Goal: Information Seeking & Learning: Compare options

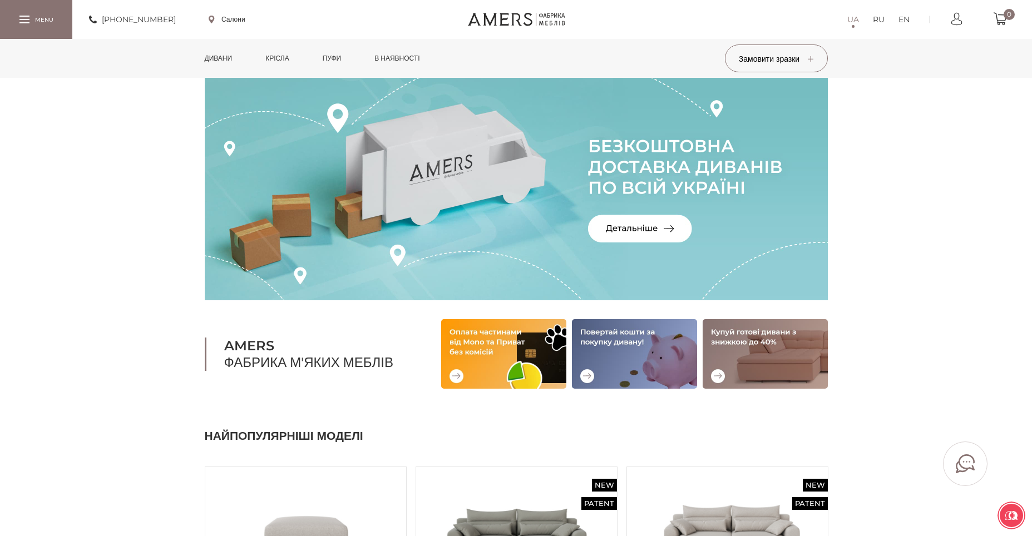
click at [232, 54] on link "Дивани" at bounding box center [218, 58] width 45 height 39
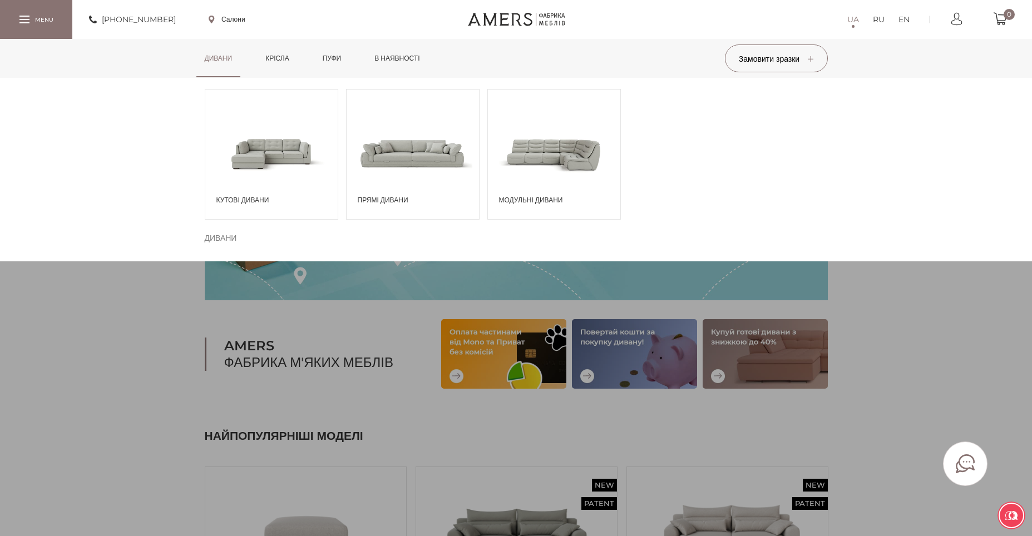
click at [260, 139] on span at bounding box center [271, 153] width 132 height 77
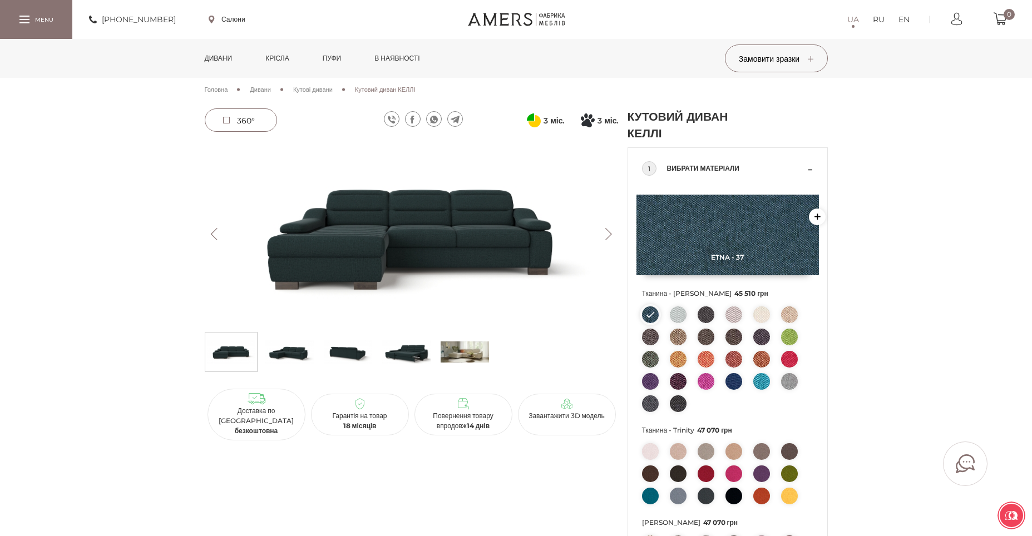
click at [297, 354] on img at bounding box center [289, 351] width 48 height 33
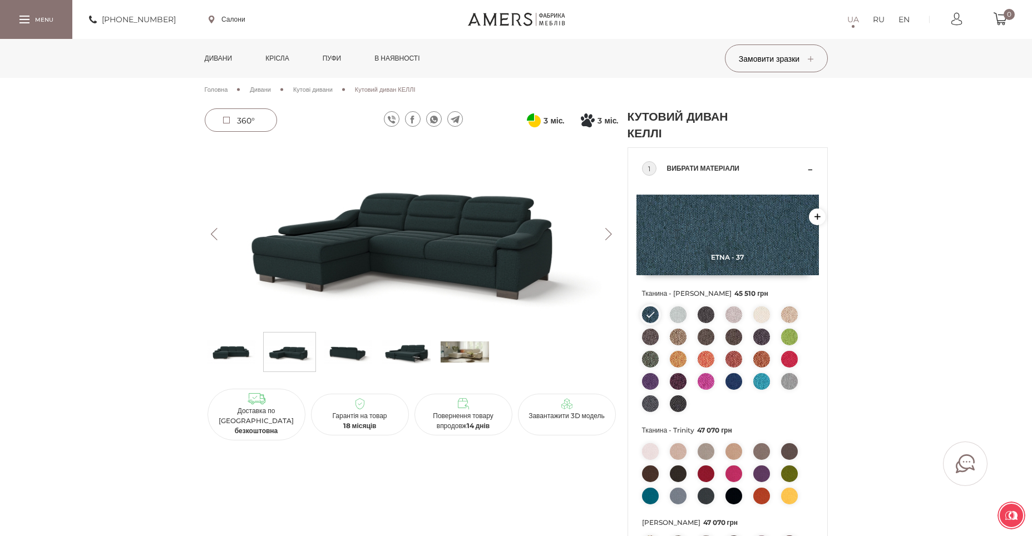
click at [347, 359] on img at bounding box center [348, 351] width 48 height 33
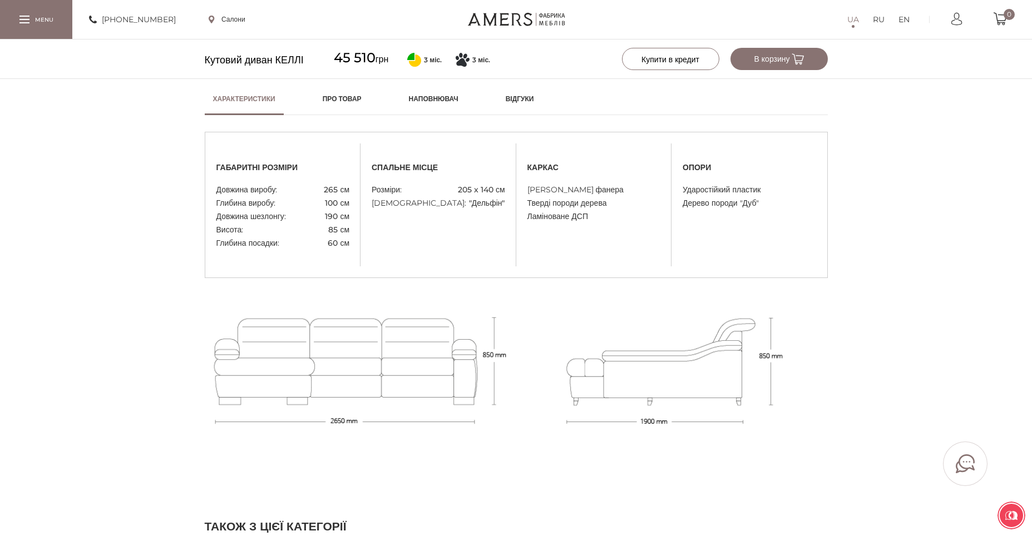
scroll to position [1017, 0]
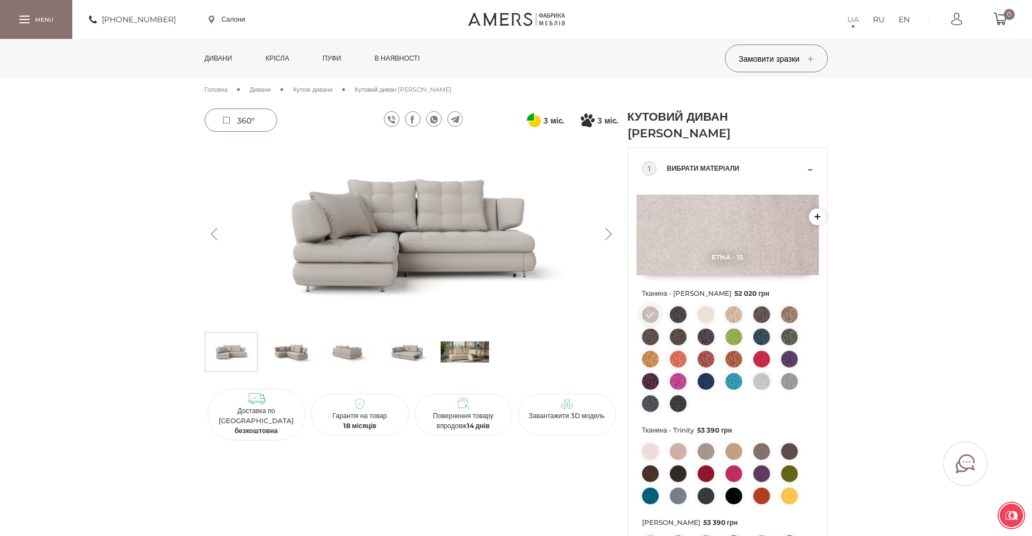
click at [273, 362] on img at bounding box center [289, 351] width 48 height 33
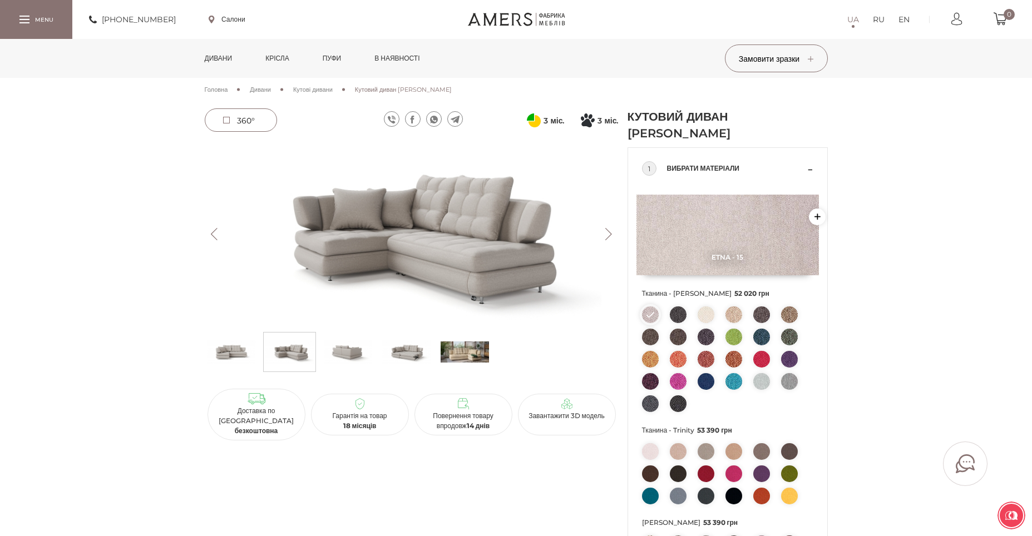
click at [353, 359] on img at bounding box center [348, 351] width 48 height 33
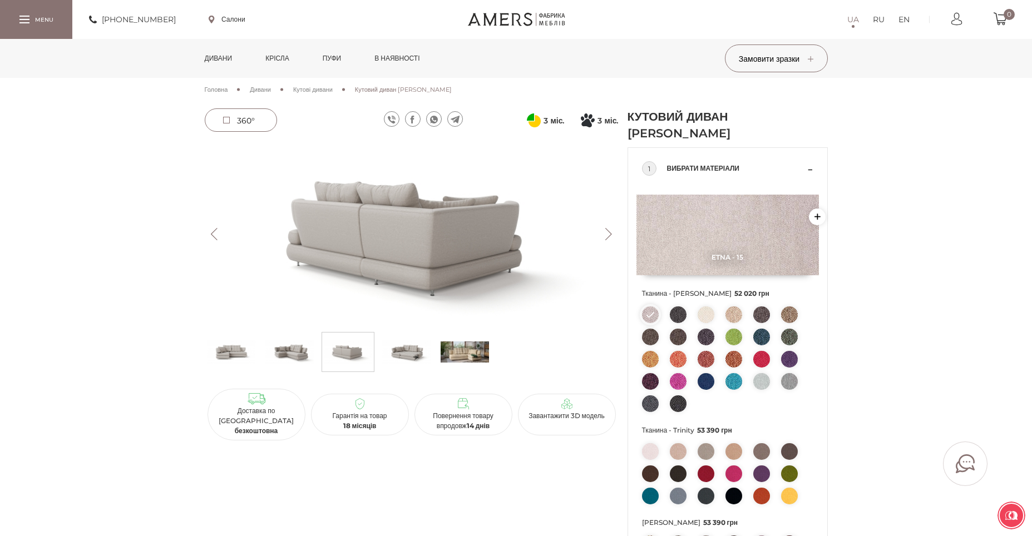
click at [409, 355] on img at bounding box center [406, 351] width 48 height 33
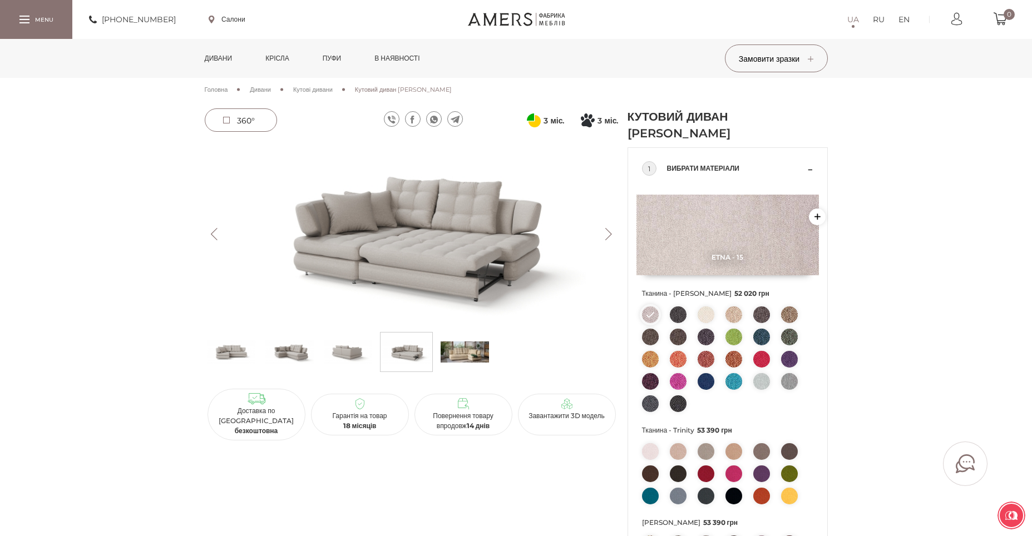
click at [252, 349] on img at bounding box center [231, 351] width 48 height 33
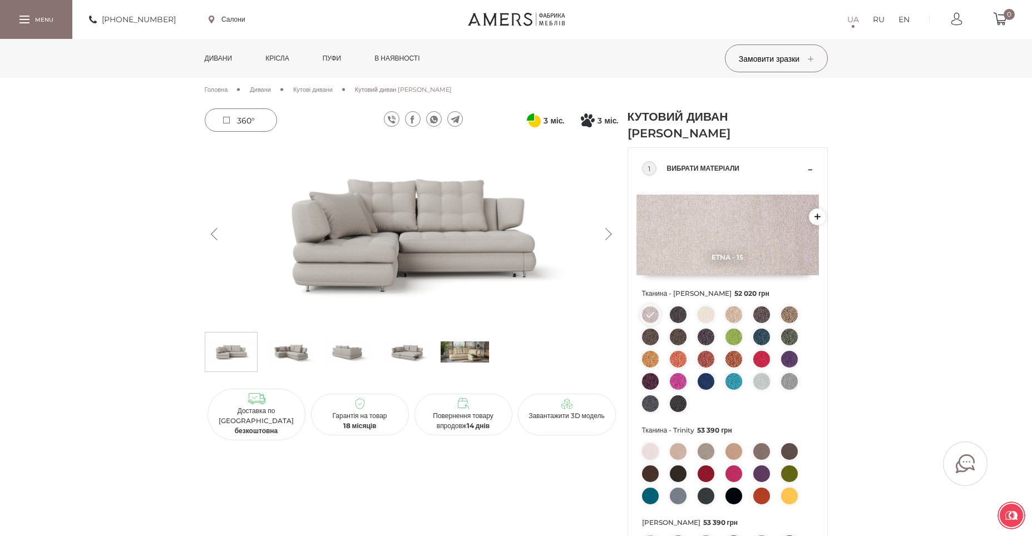
click at [295, 347] on img at bounding box center [289, 351] width 48 height 33
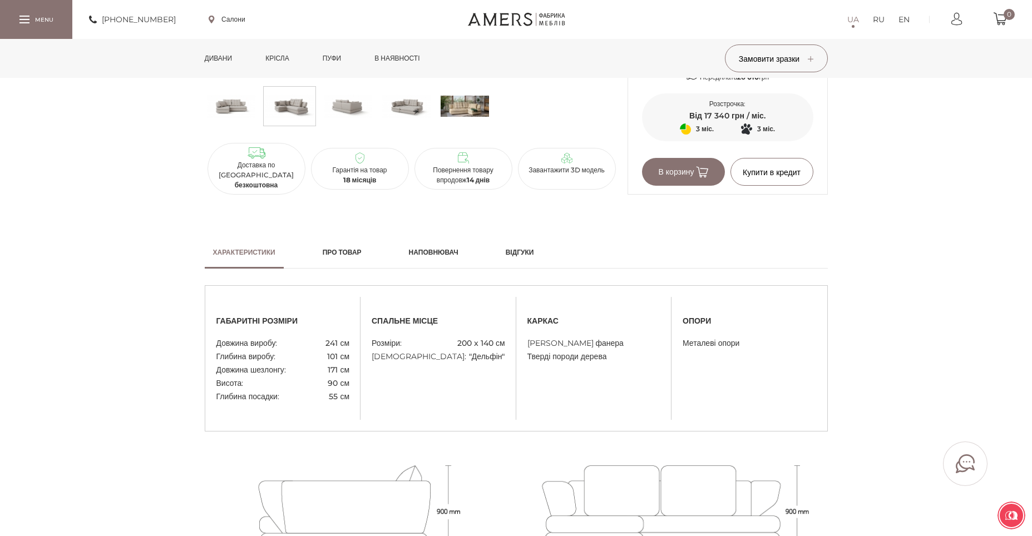
scroll to position [812, 0]
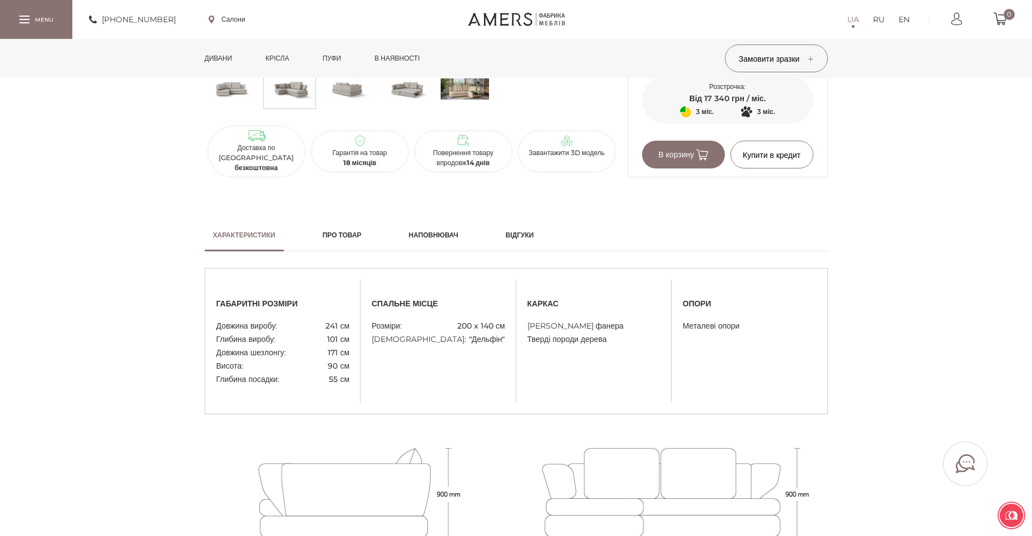
click at [440, 240] on h2 "Наповнювач" at bounding box center [434, 235] width 50 height 10
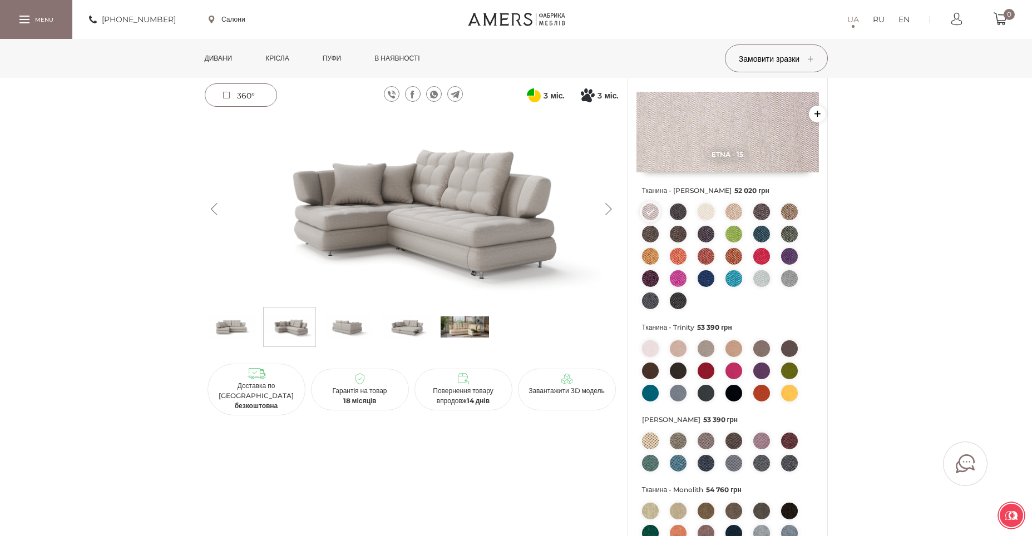
scroll to position [101, 0]
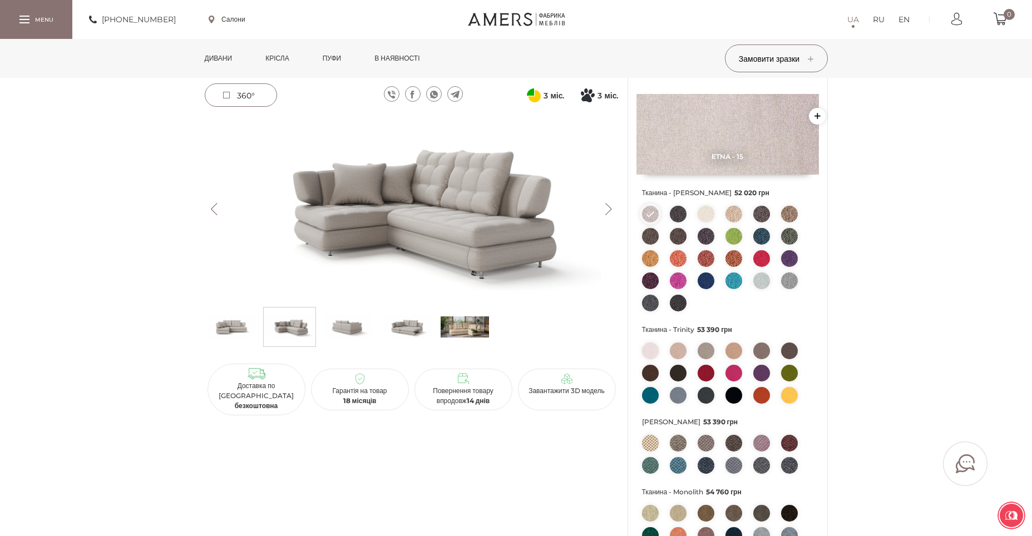
click at [475, 325] on img at bounding box center [465, 326] width 48 height 33
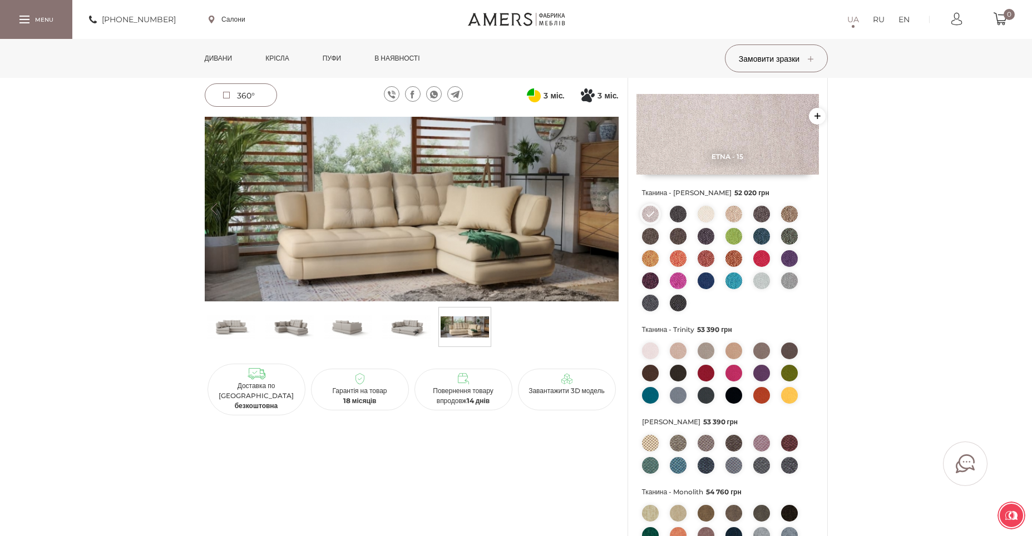
click at [349, 329] on img at bounding box center [348, 326] width 48 height 33
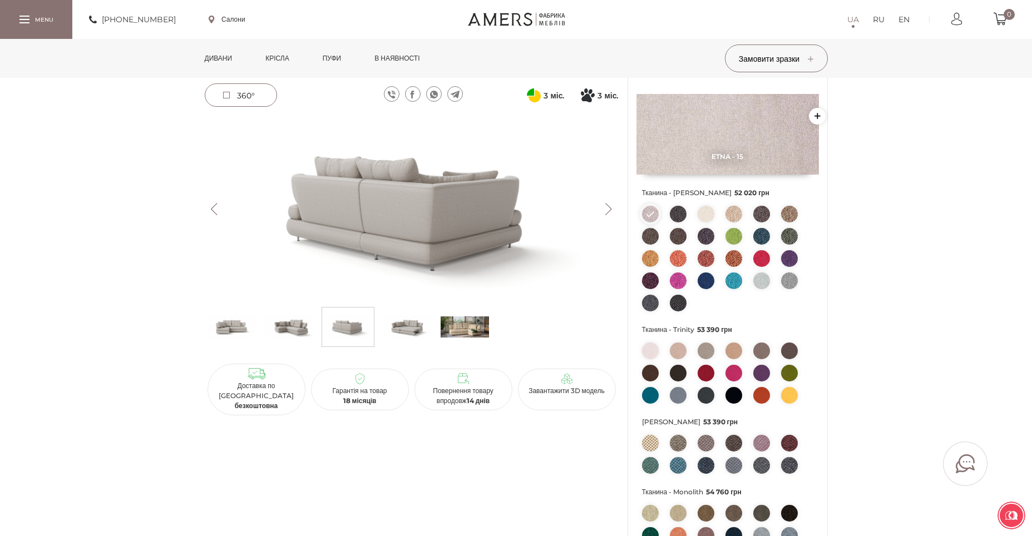
click at [409, 336] on img at bounding box center [406, 326] width 48 height 33
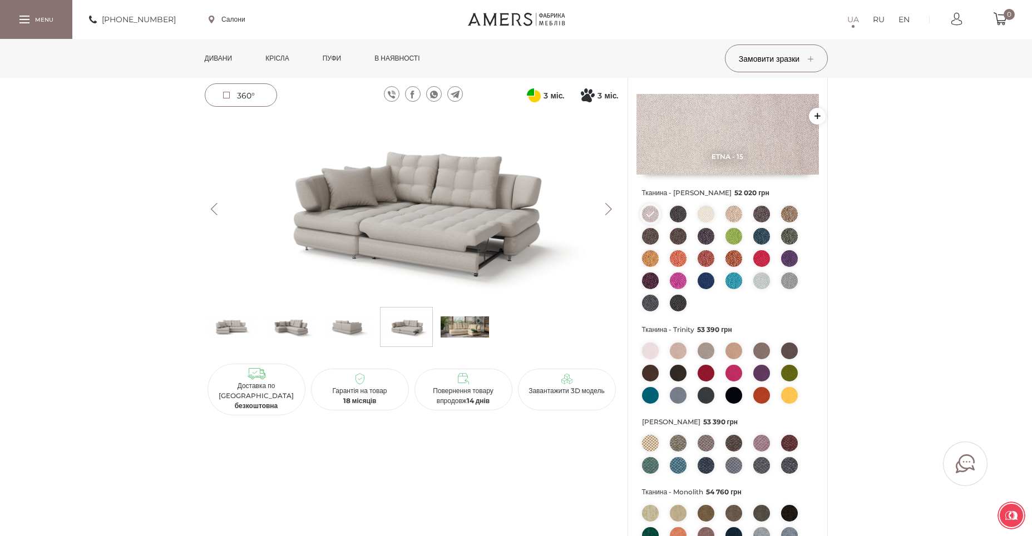
click at [461, 317] on img at bounding box center [465, 326] width 48 height 33
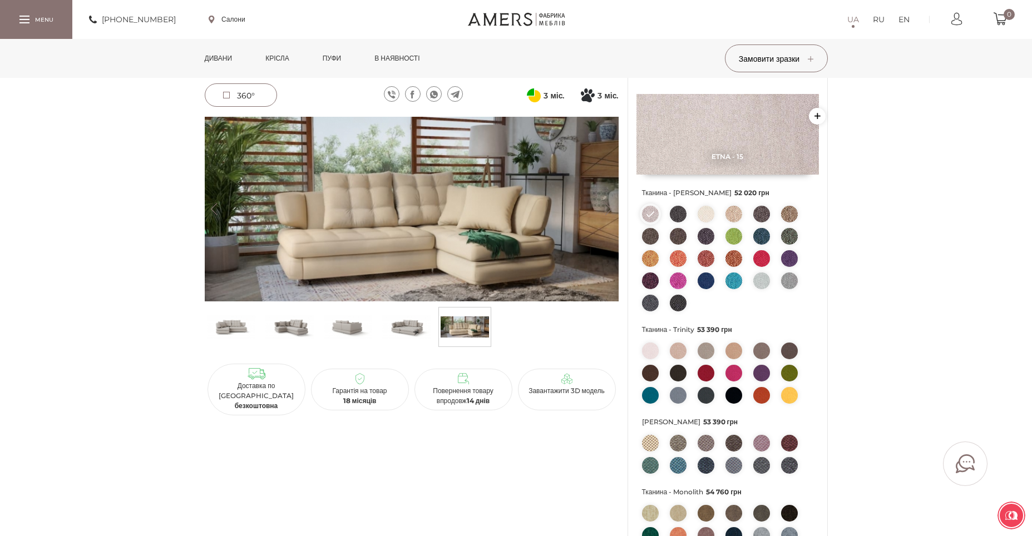
click at [214, 326] on img at bounding box center [231, 326] width 48 height 33
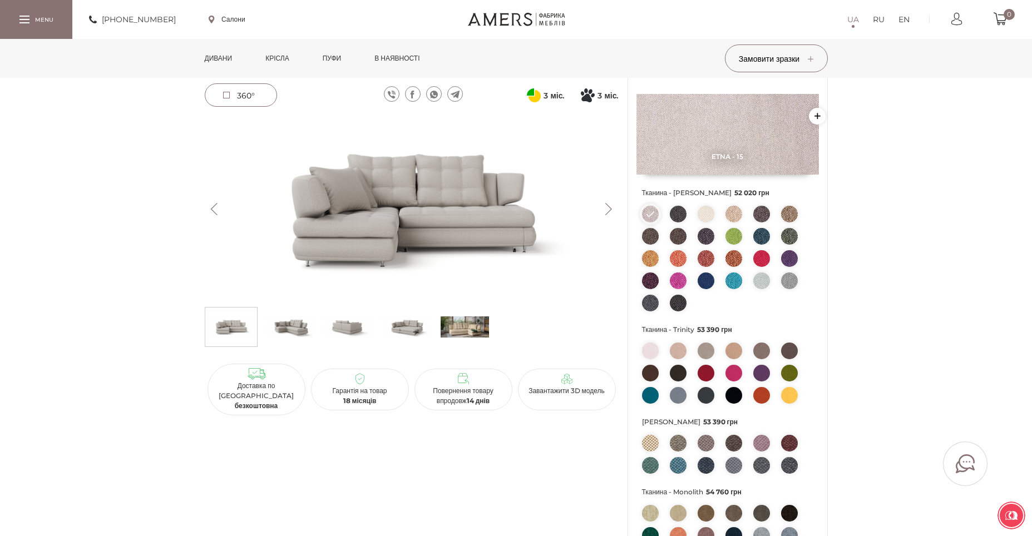
click at [273, 335] on img at bounding box center [289, 326] width 48 height 33
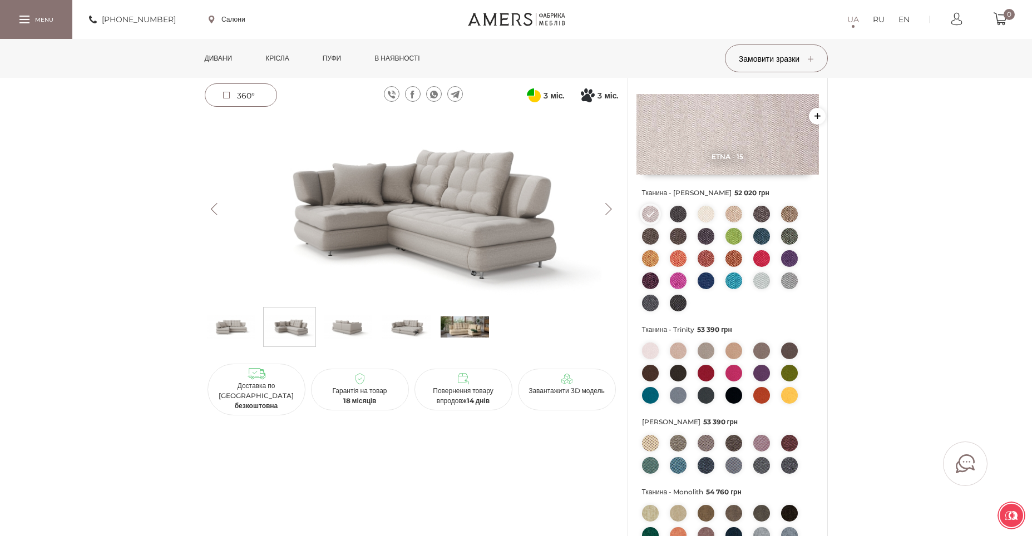
click at [242, 98] on span "360°" at bounding box center [246, 96] width 18 height 10
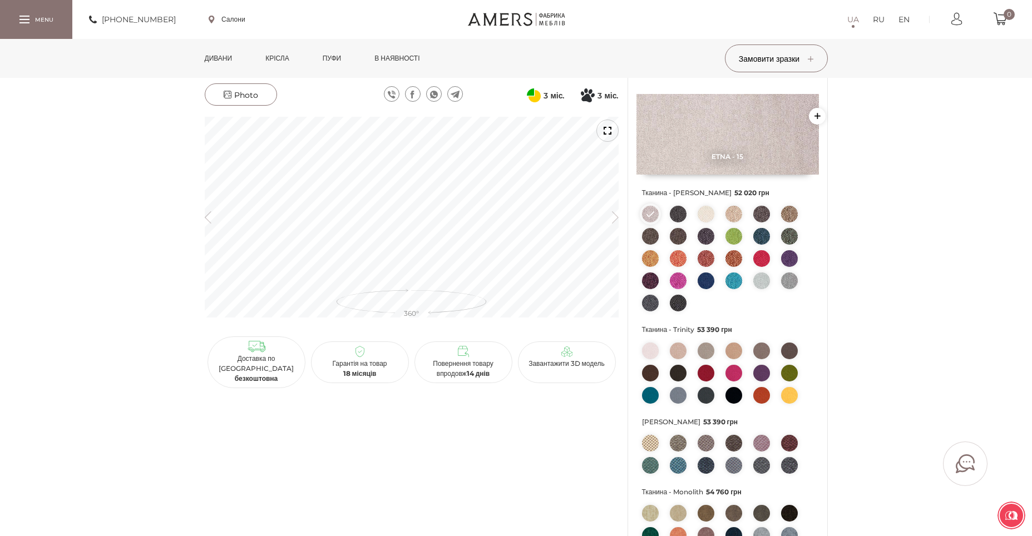
click at [198, 196] on div "Кутовий диван Ніколь 52 020 грн Передплата 26 010 грн 3 міс. Оплата частинами в…" at bounding box center [516, 448] width 640 height 881
click at [206, 225] on button "button" at bounding box center [208, 218] width 7 height 15
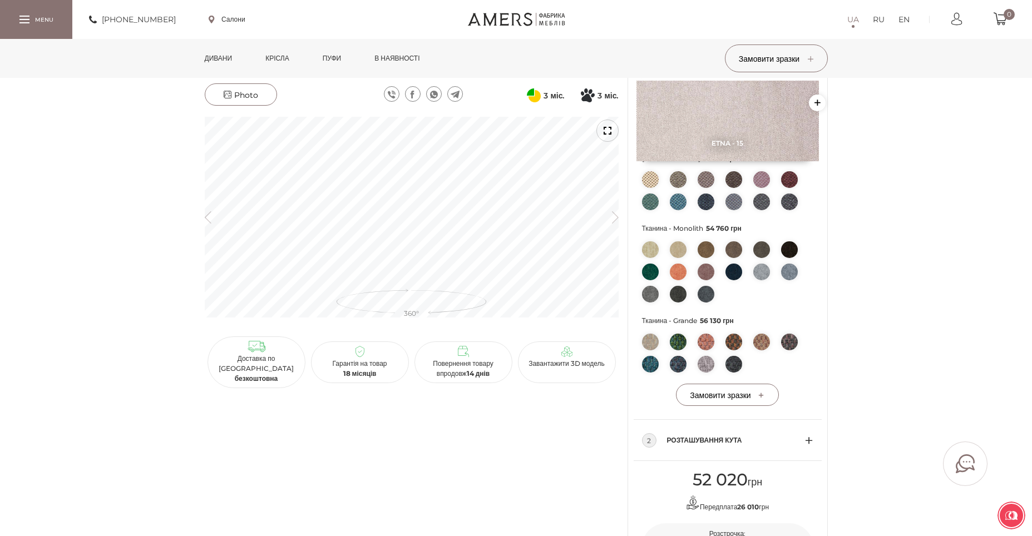
scroll to position [357, 0]
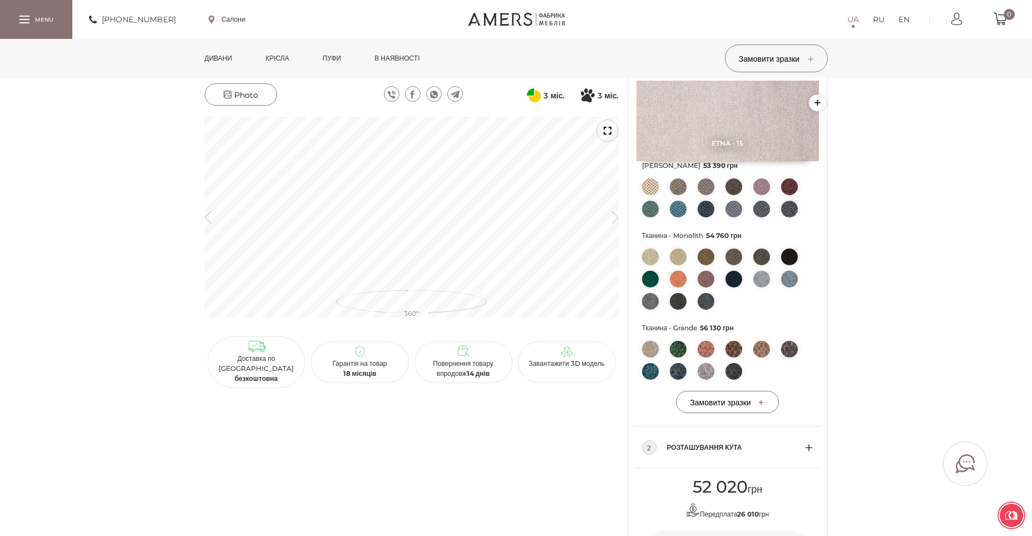
click at [702, 349] on img at bounding box center [706, 349] width 17 height 17
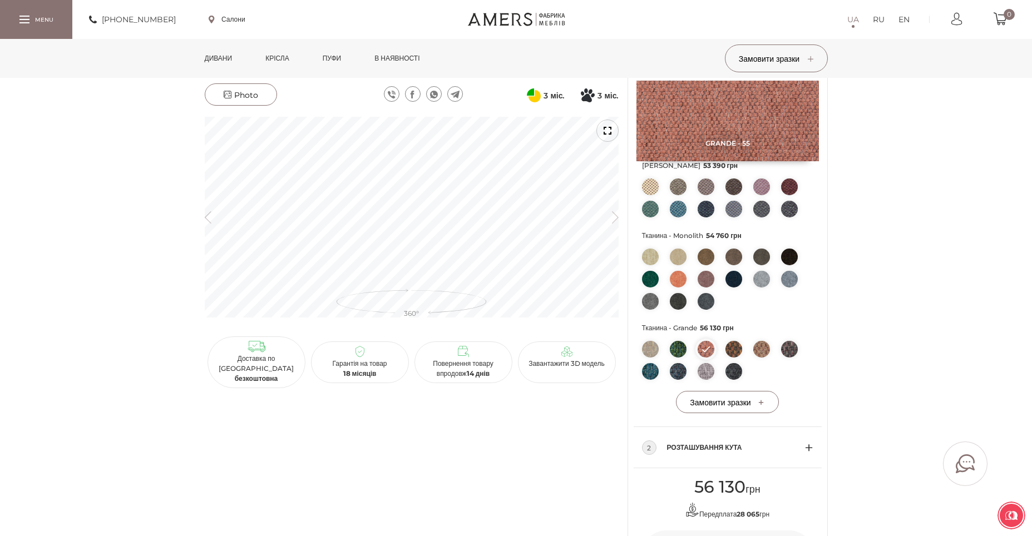
click at [706, 349] on li at bounding box center [706, 349] width 17 height 17
click at [705, 350] on li at bounding box center [706, 349] width 17 height 17
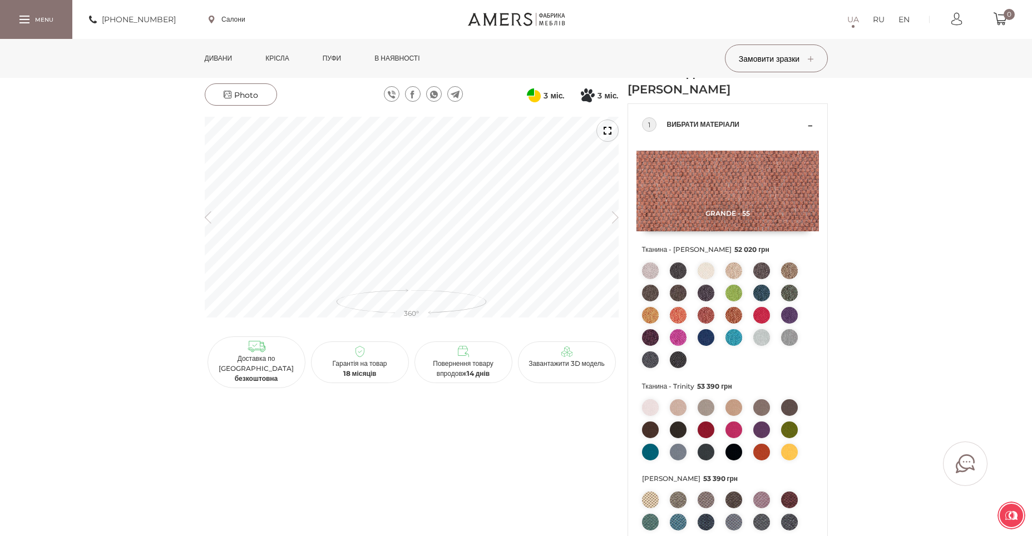
scroll to position [0, 0]
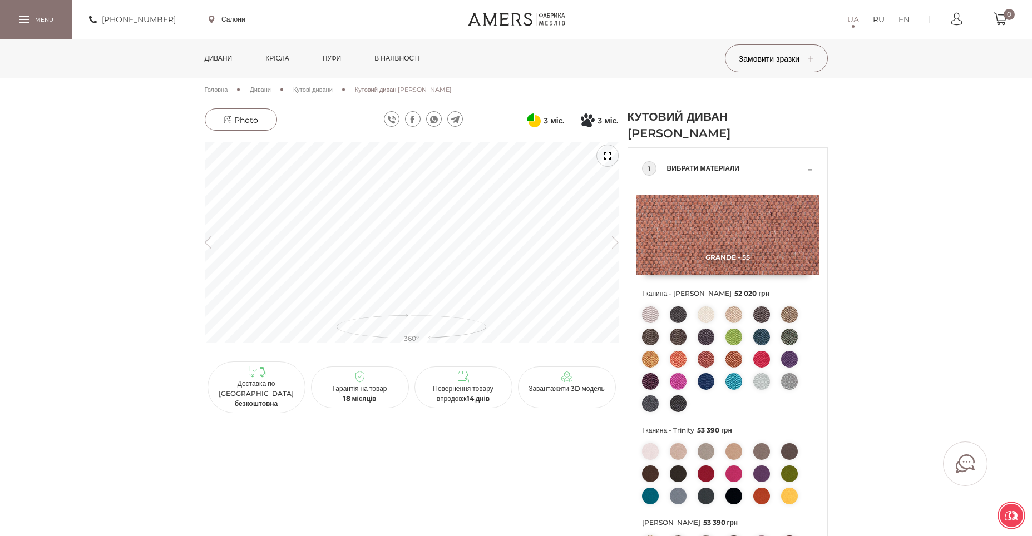
click at [235, 120] on span "Photo" at bounding box center [241, 120] width 34 height 10
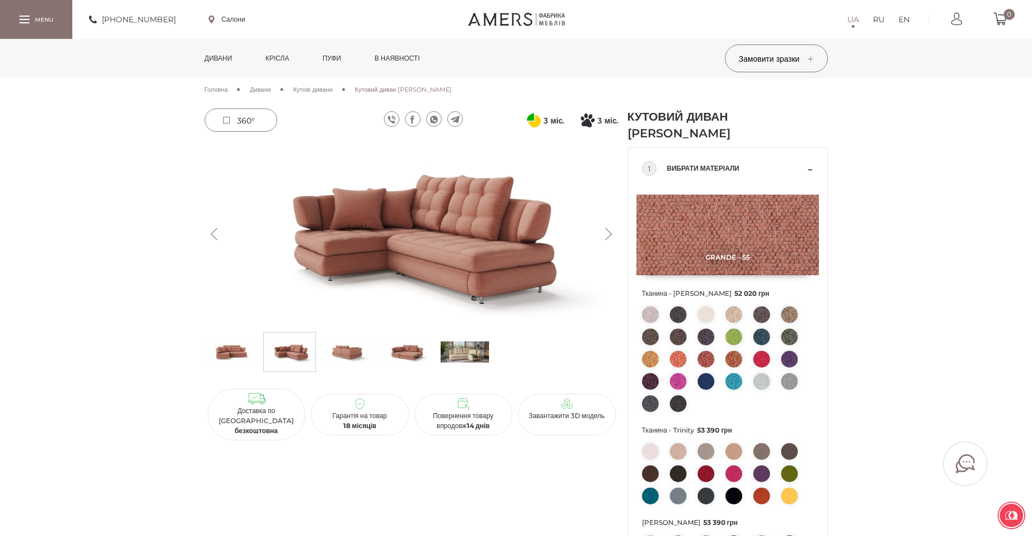
click at [235, 348] on img at bounding box center [231, 351] width 48 height 33
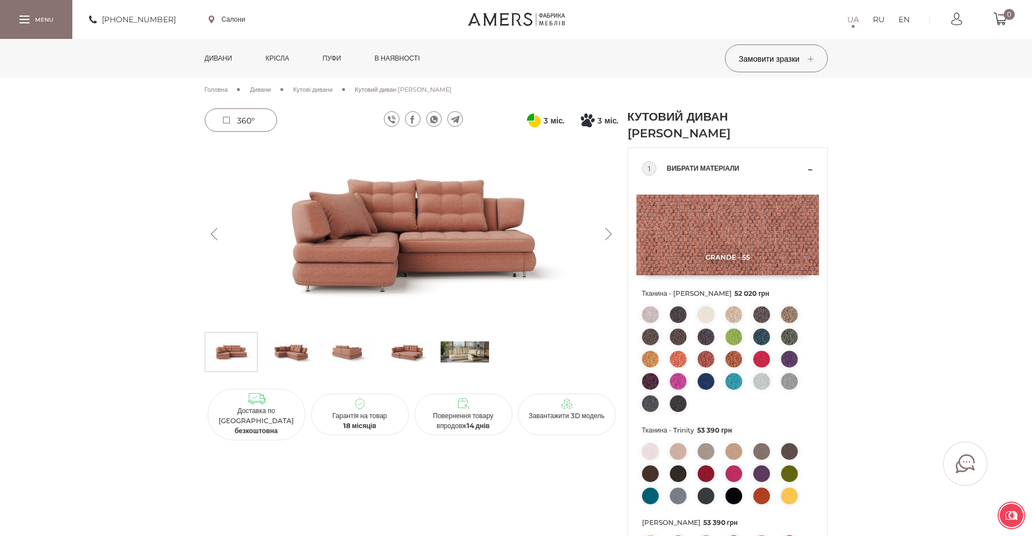
click at [294, 354] on img at bounding box center [289, 351] width 48 height 33
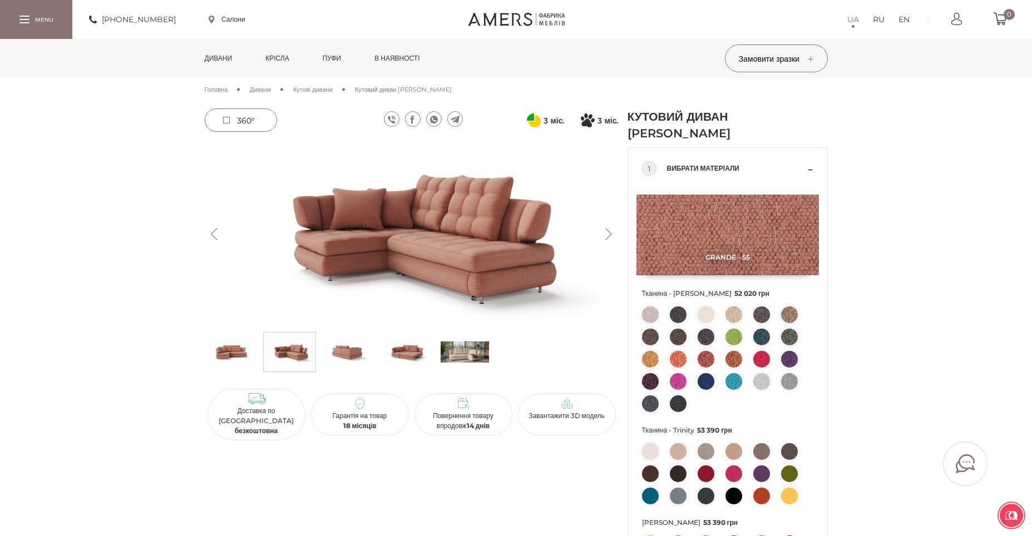
click at [356, 362] on img at bounding box center [348, 351] width 48 height 33
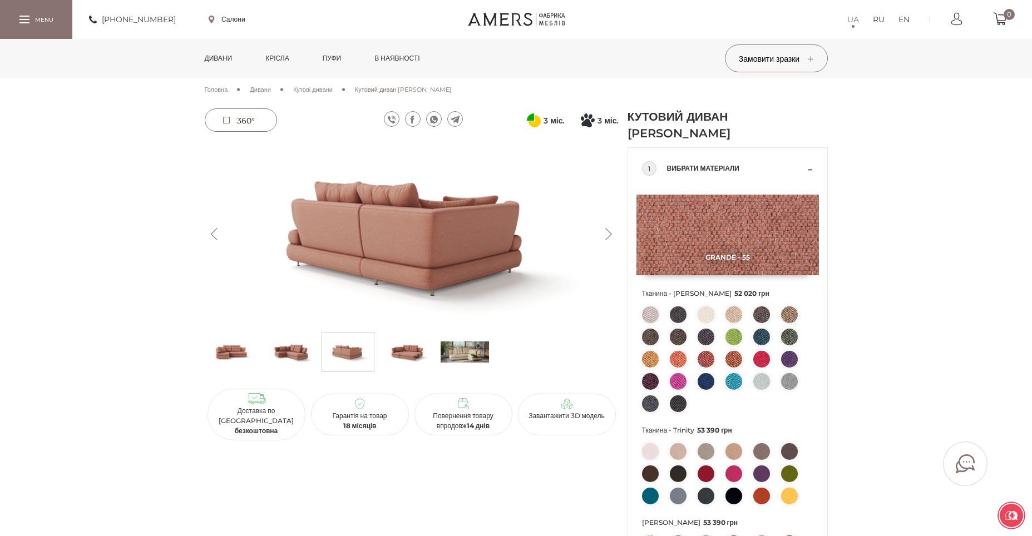
click at [397, 354] on img at bounding box center [406, 351] width 48 height 33
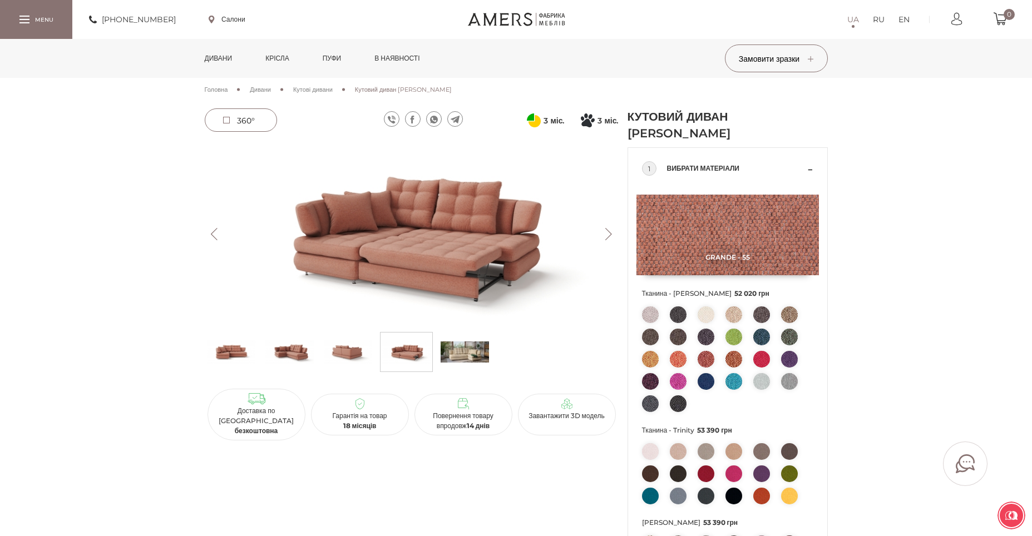
click at [460, 359] on img at bounding box center [465, 351] width 48 height 33
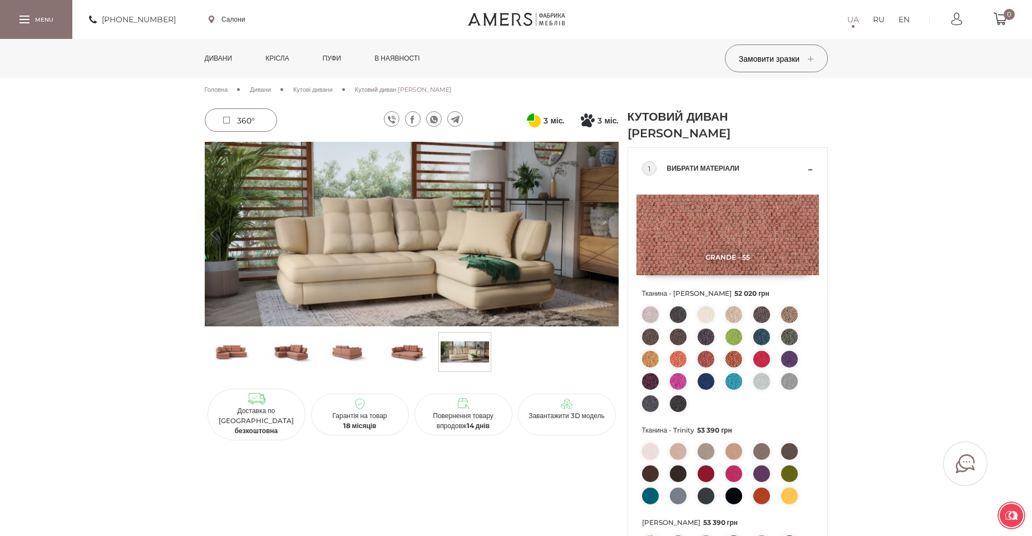
click at [402, 361] on img at bounding box center [406, 351] width 48 height 33
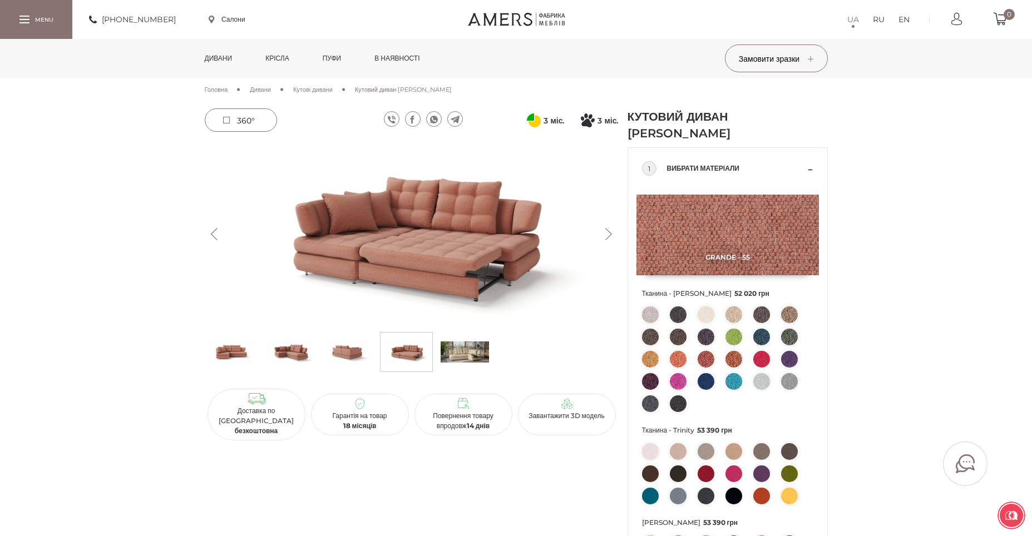
click at [298, 358] on img at bounding box center [289, 351] width 48 height 33
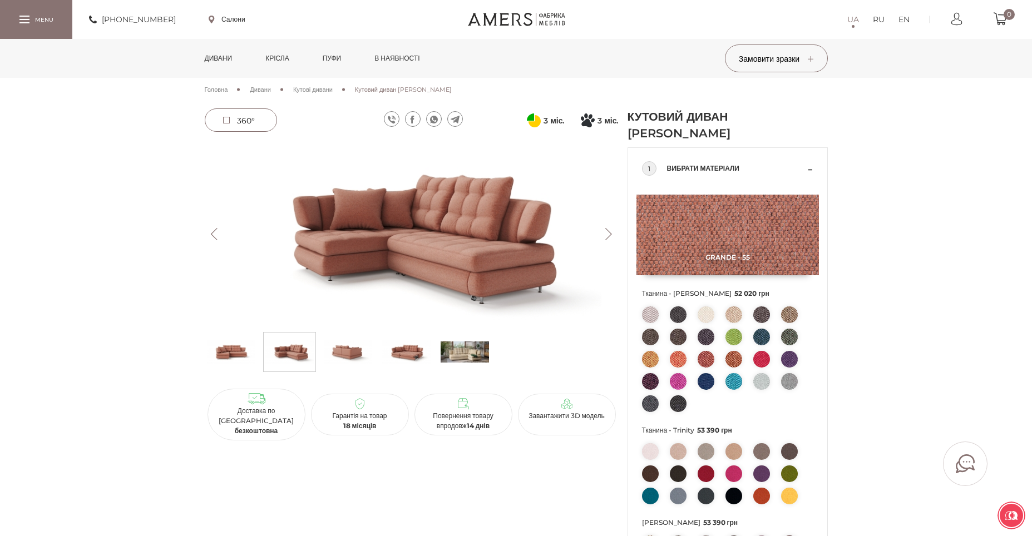
click at [423, 350] on img at bounding box center [406, 351] width 48 height 33
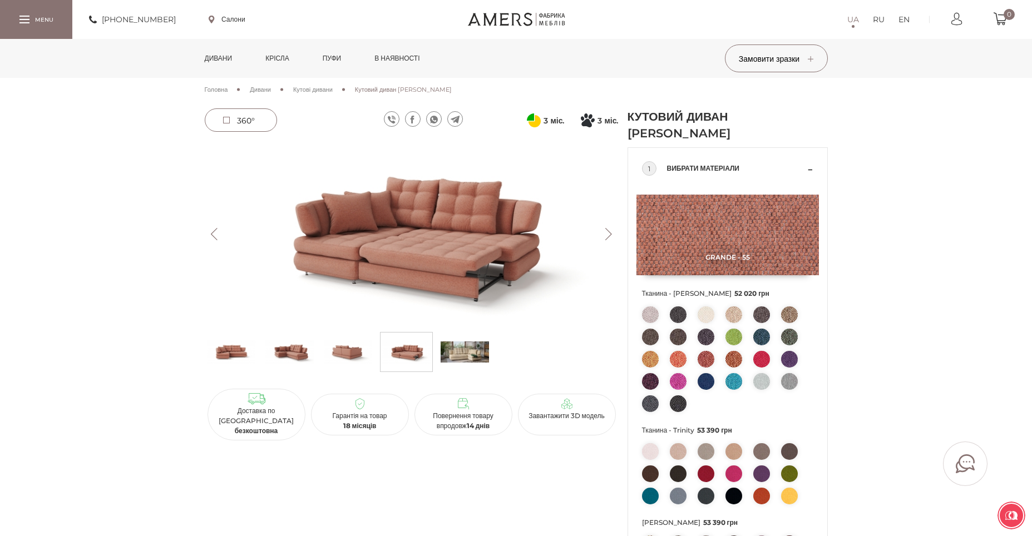
click at [287, 366] on img at bounding box center [289, 351] width 48 height 33
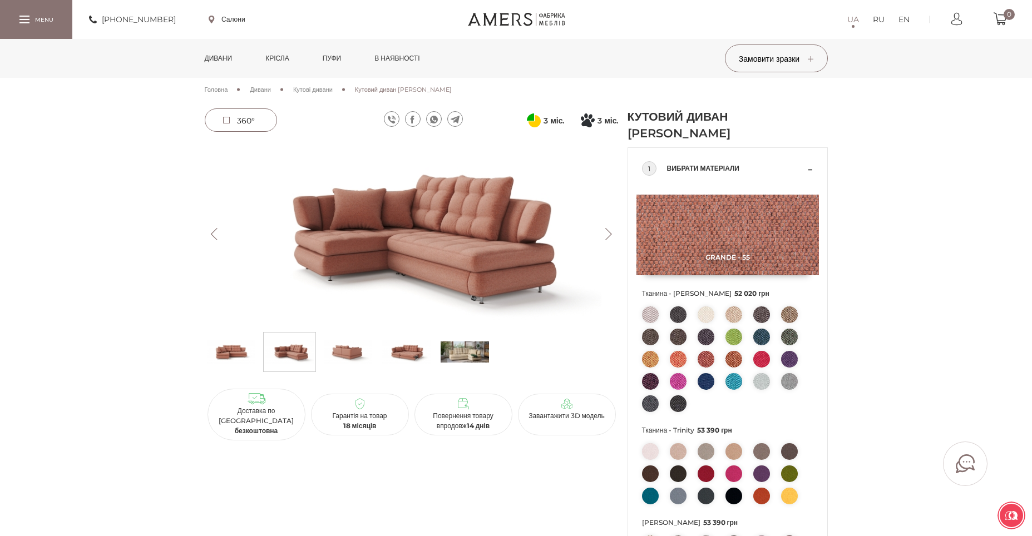
click at [472, 357] on img at bounding box center [465, 351] width 48 height 33
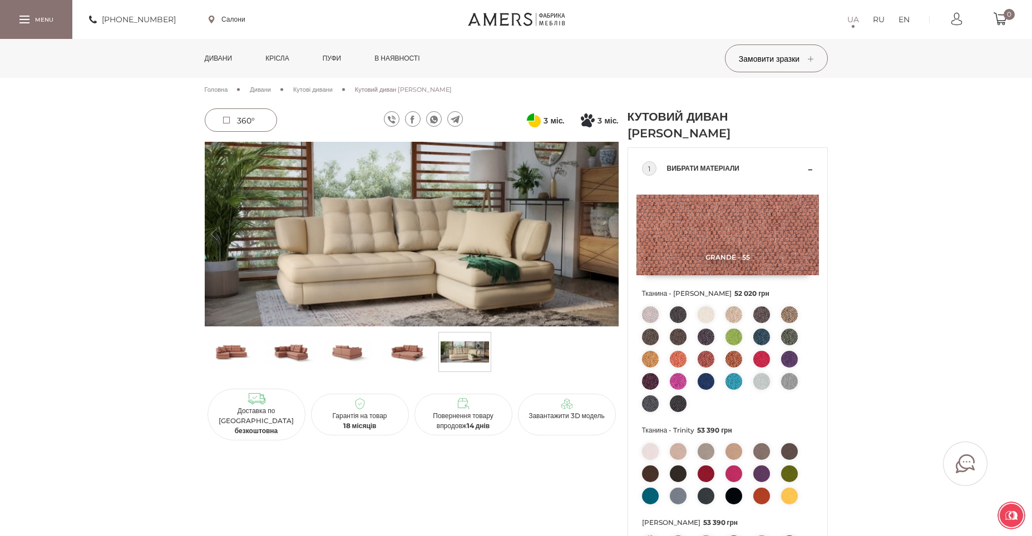
click at [232, 347] on img at bounding box center [231, 351] width 48 height 33
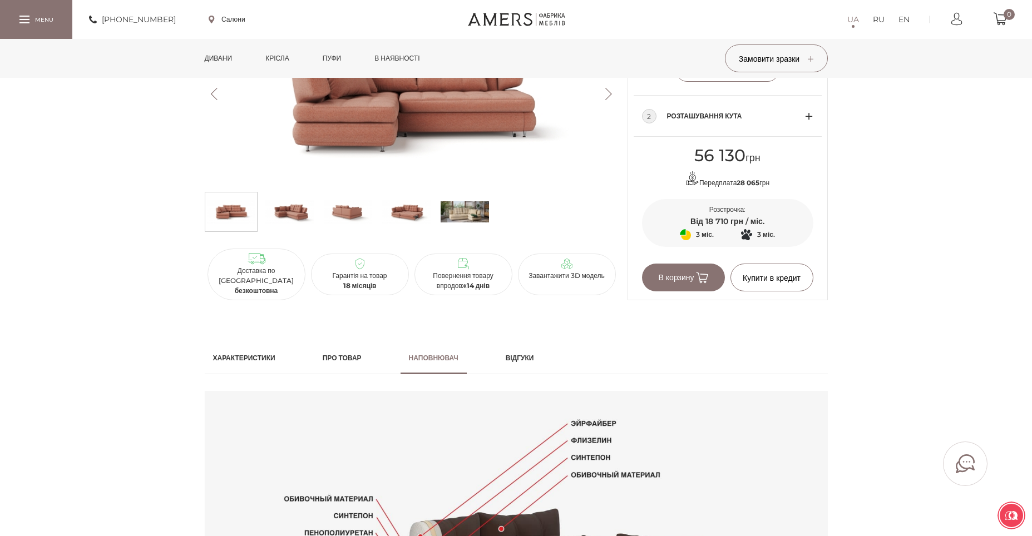
scroll to position [686, 0]
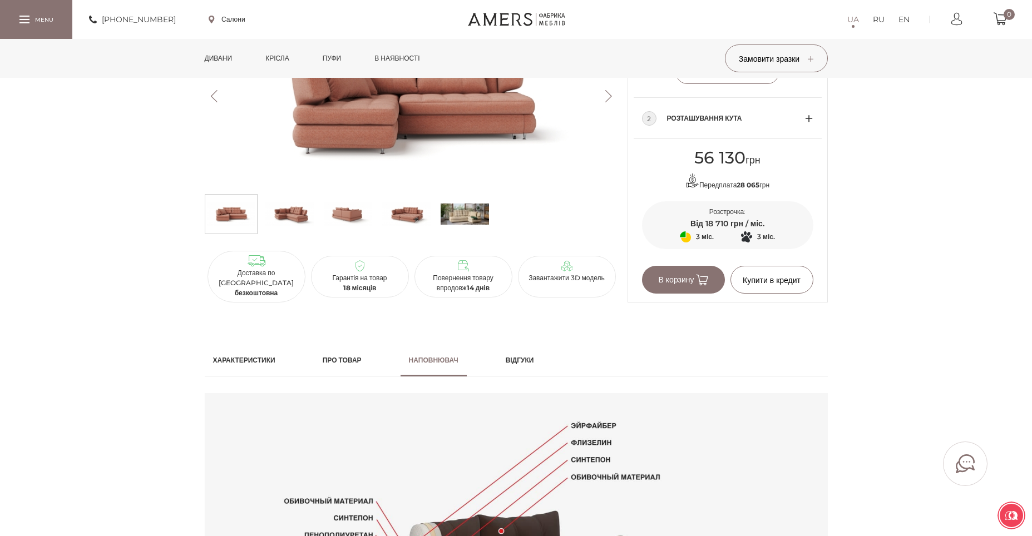
click at [223, 364] on h2 "Характеристики" at bounding box center [244, 360] width 62 height 10
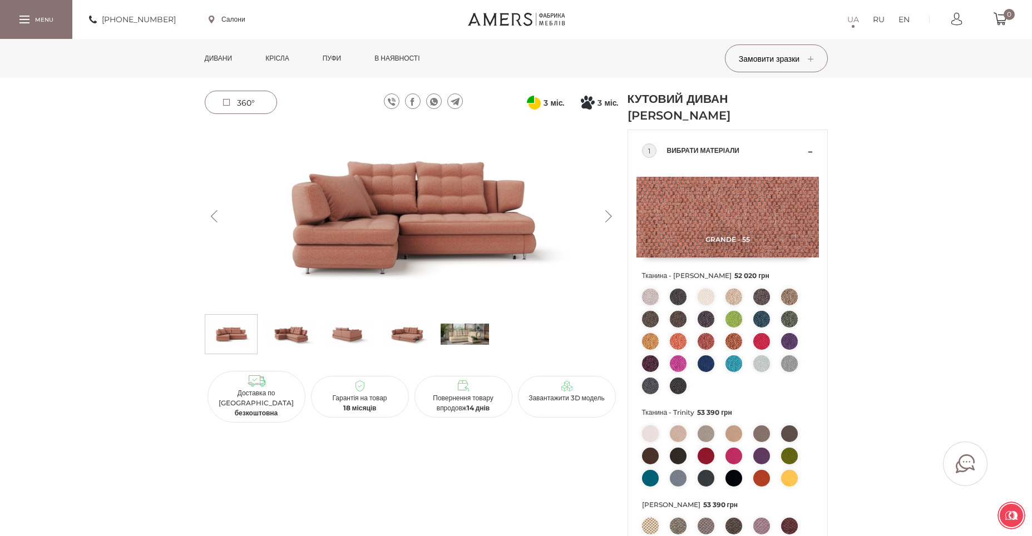
scroll to position [0, 0]
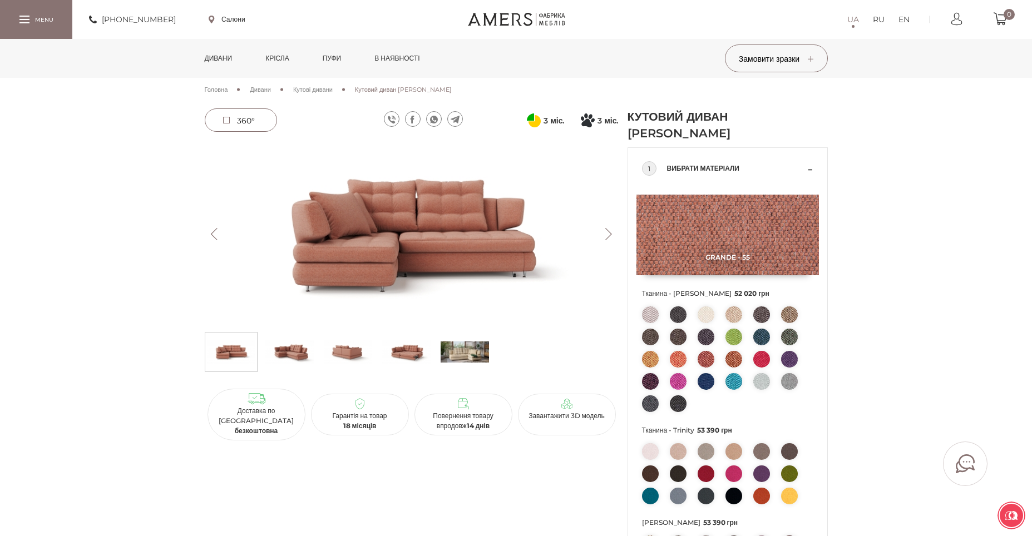
click at [238, 23] on link "Салони" at bounding box center [227, 19] width 37 height 10
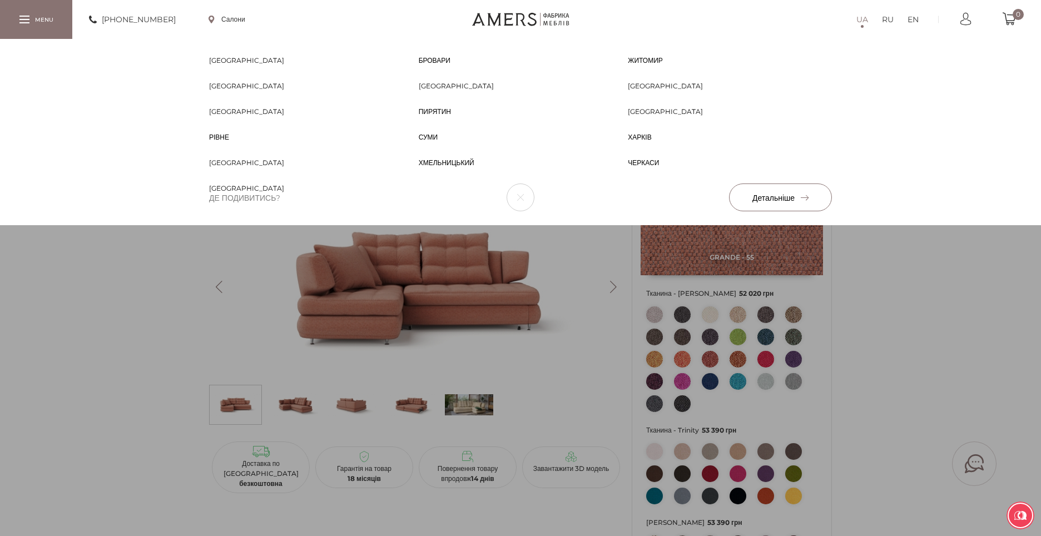
click at [880, 225] on div "Біла Церква Біла Церква Бровари Бровари Житомир Житомир Запоріжжя Запоріжжя Киї…" at bounding box center [520, 132] width 1041 height 186
click at [521, 196] on button "button" at bounding box center [521, 198] width 28 height 28
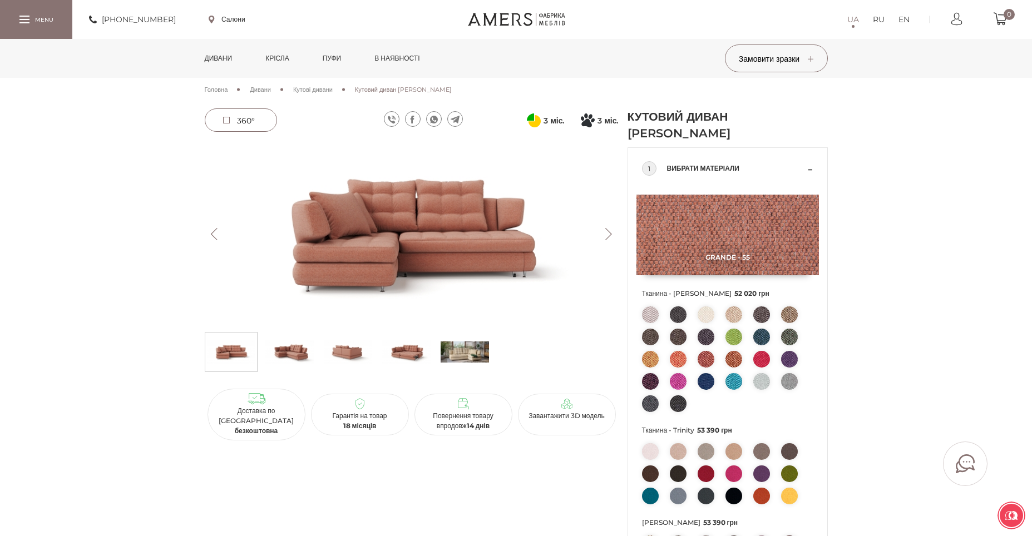
click at [461, 365] on img at bounding box center [465, 351] width 48 height 33
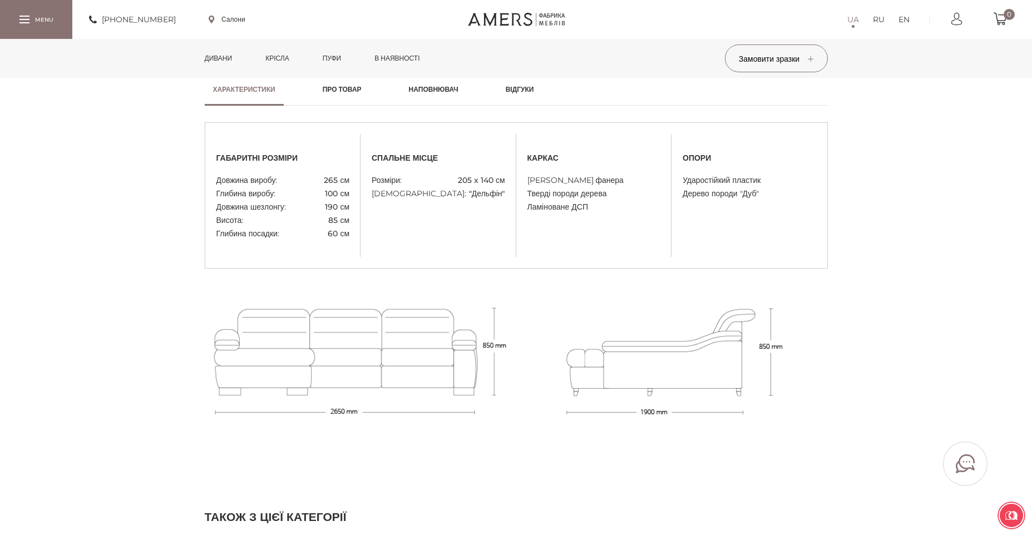
scroll to position [942, 0]
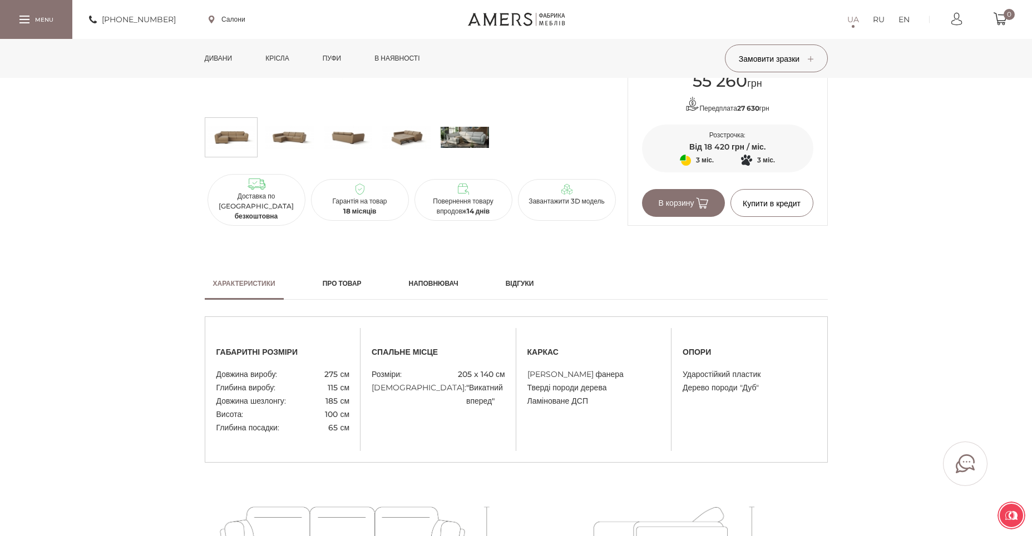
scroll to position [921, 0]
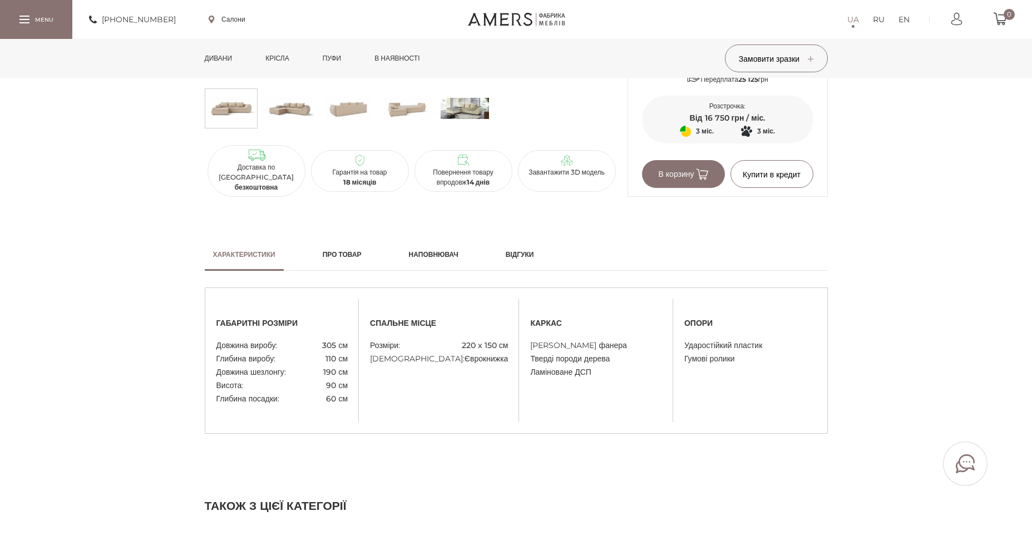
scroll to position [932, 0]
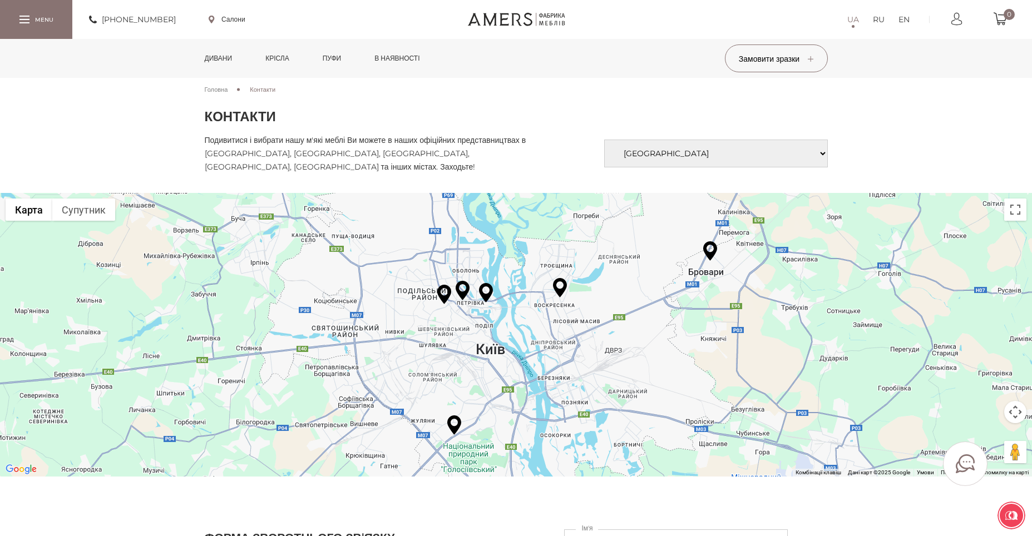
drag, startPoint x: 626, startPoint y: 343, endPoint x: 606, endPoint y: 353, distance: 22.4
click at [606, 353] on div at bounding box center [516, 335] width 1032 height 284
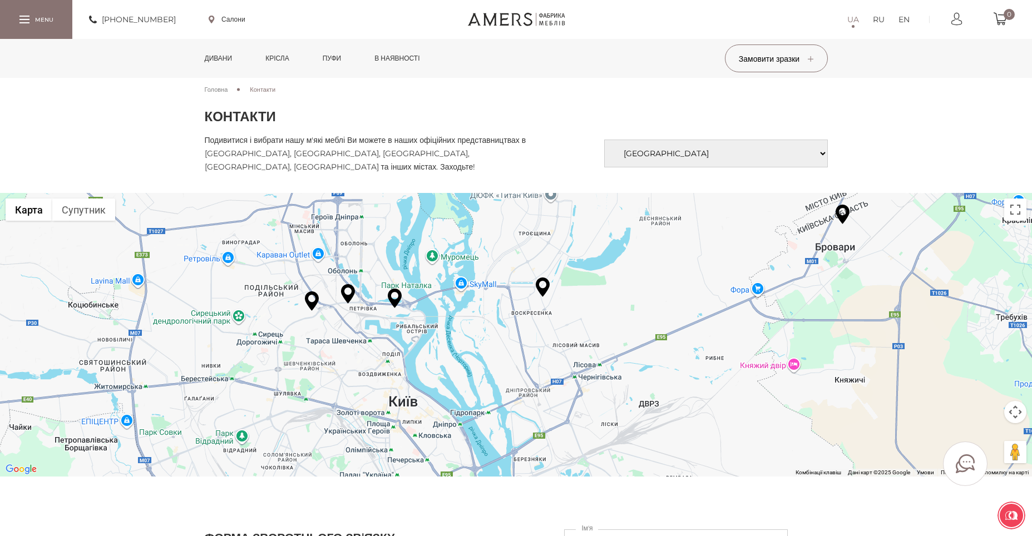
drag, startPoint x: 628, startPoint y: 354, endPoint x: 606, endPoint y: 358, distance: 21.5
click at [606, 358] on div at bounding box center [516, 335] width 1032 height 284
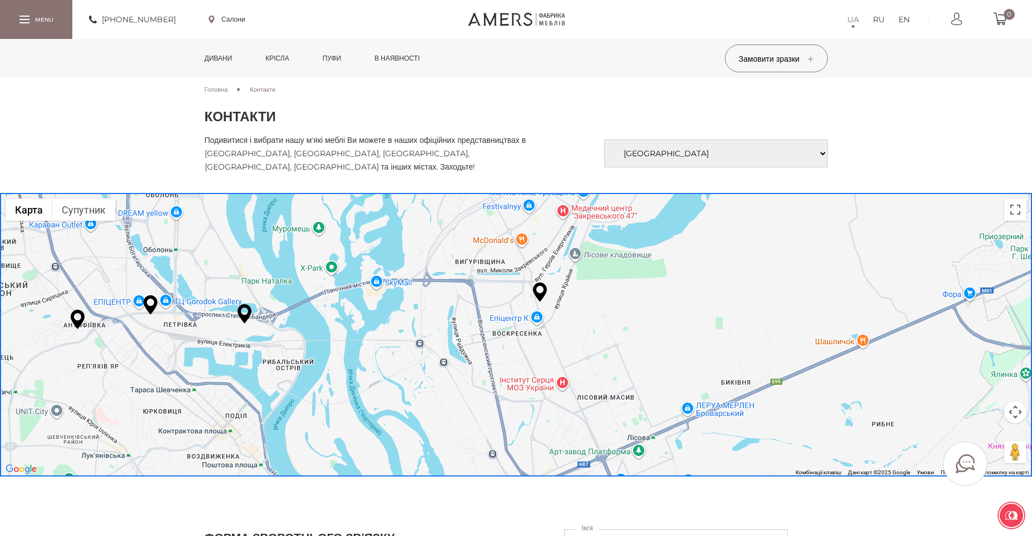
click at [535, 295] on img at bounding box center [540, 292] width 14 height 19
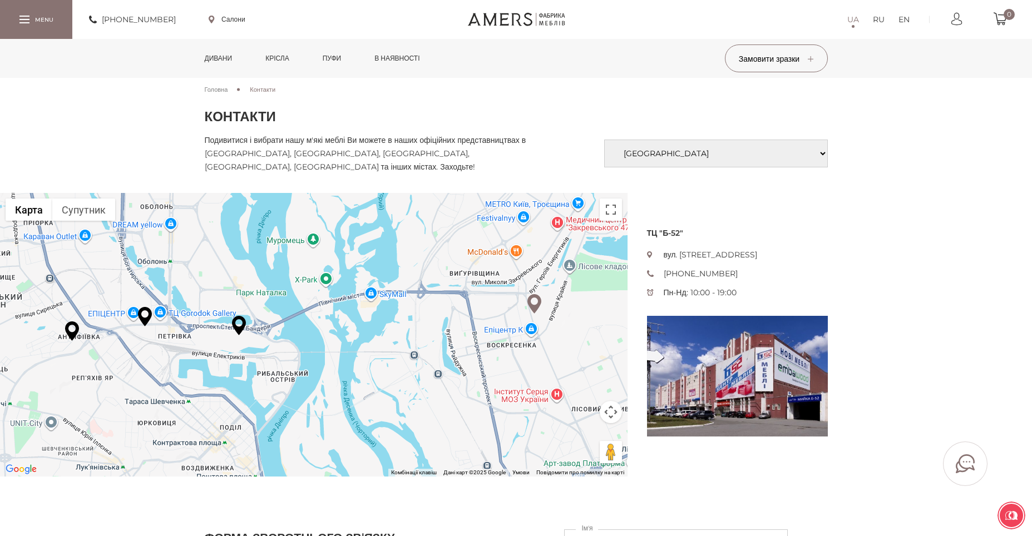
drag, startPoint x: 98, startPoint y: 350, endPoint x: 295, endPoint y: 362, distance: 197.3
click at [295, 362] on div at bounding box center [314, 335] width 628 height 284
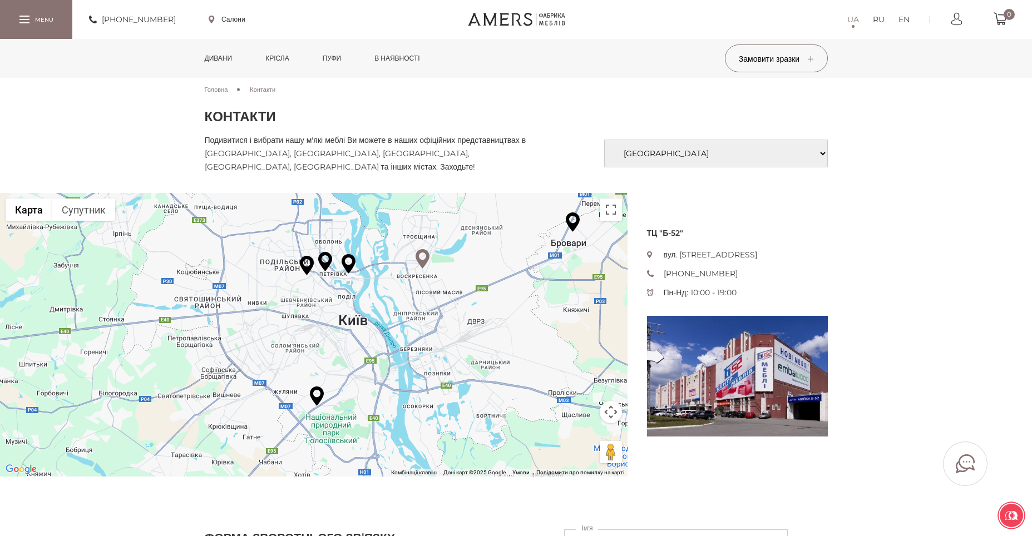
drag, startPoint x: 489, startPoint y: 412, endPoint x: 453, endPoint y: 348, distance: 73.2
click at [453, 348] on div at bounding box center [314, 335] width 628 height 284
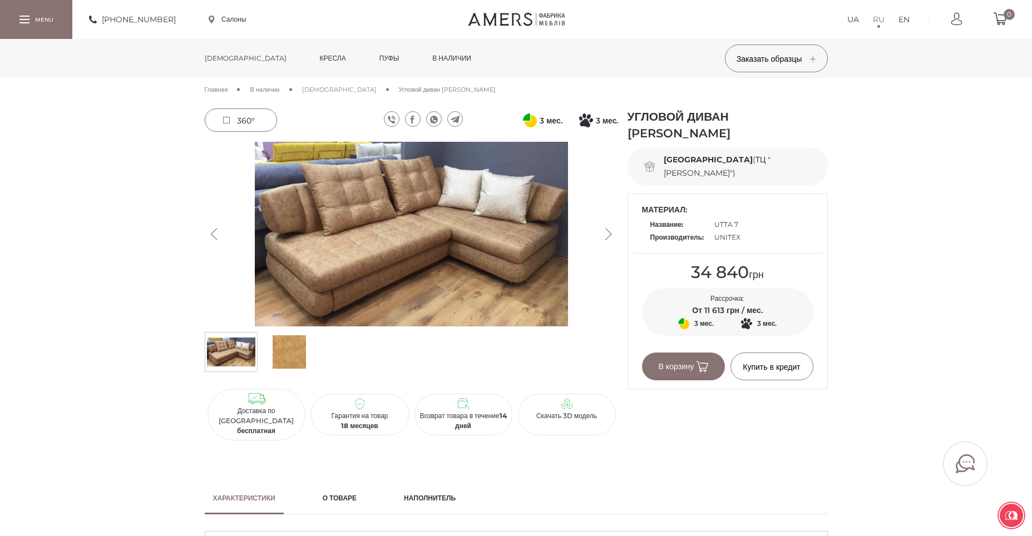
click at [304, 195] on img at bounding box center [412, 234] width 414 height 185
click at [222, 122] on span "360°" at bounding box center [240, 120] width 71 height 22
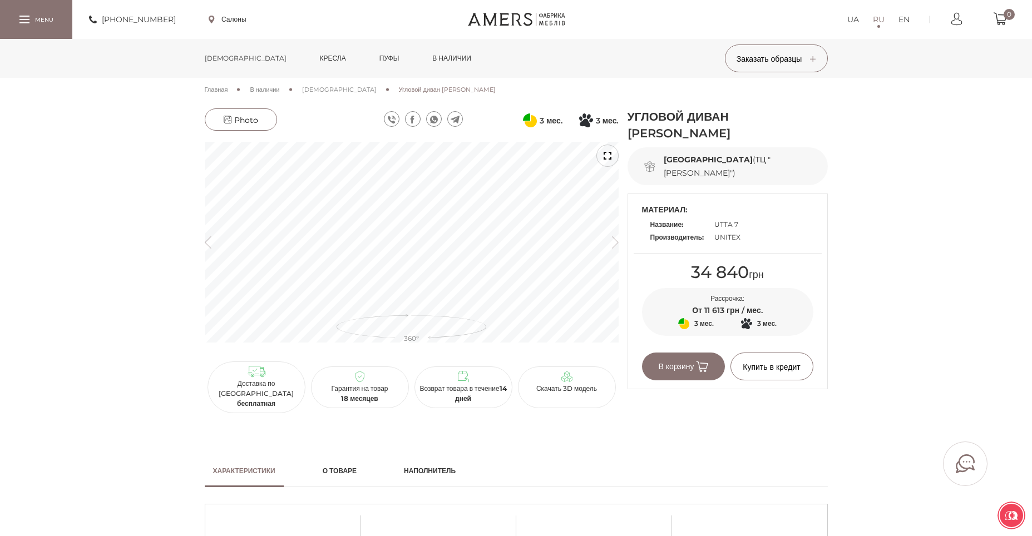
click at [668, 159] on b "[GEOGRAPHIC_DATA]" at bounding box center [708, 160] width 89 height 10
